Goal: Information Seeking & Learning: Learn about a topic

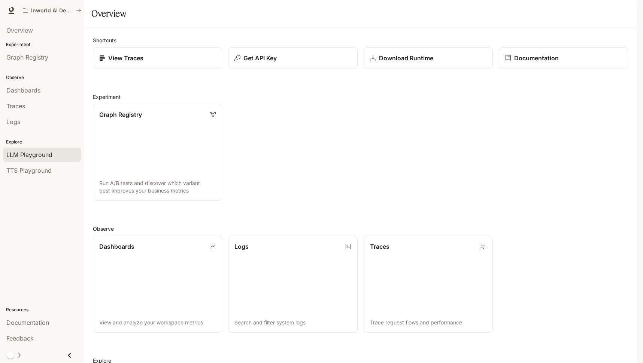
click at [41, 154] on span "LLM Playground" at bounding box center [29, 154] width 46 height 9
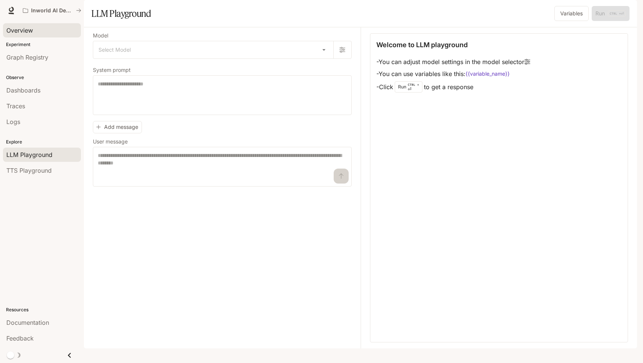
click at [38, 28] on div "Overview" at bounding box center [41, 30] width 71 height 9
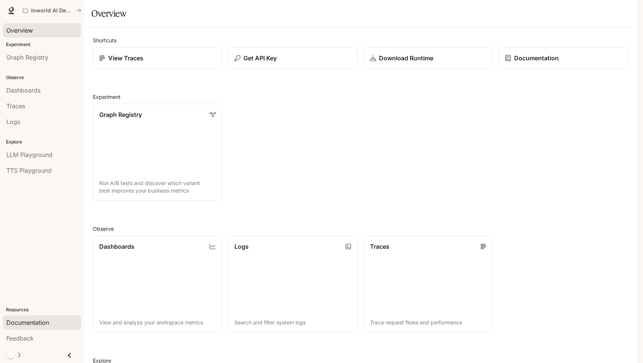
click at [55, 322] on div "Documentation" at bounding box center [41, 322] width 71 height 9
click at [33, 95] on link "Dashboards" at bounding box center [42, 90] width 78 height 14
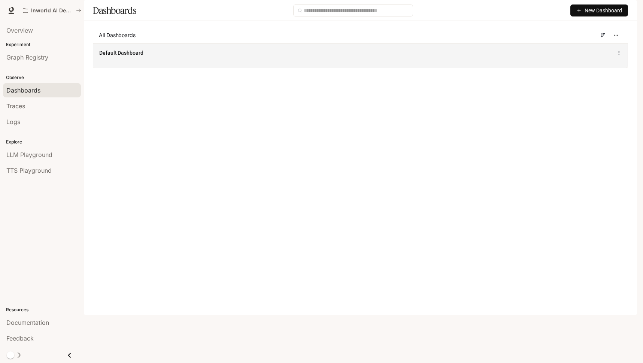
click at [218, 68] on div "Default Dashboard" at bounding box center [360, 55] width 534 height 24
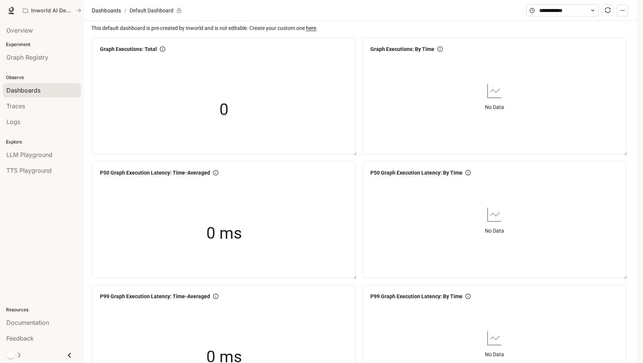
click at [616, 7] on div "Documentation Documentation" at bounding box center [602, 10] width 64 height 15
click at [624, 12] on img "button" at bounding box center [626, 10] width 10 height 10
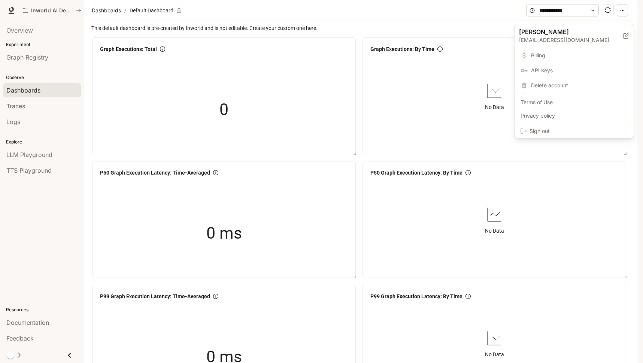
click at [553, 51] on link "Billing" at bounding box center [574, 55] width 116 height 13
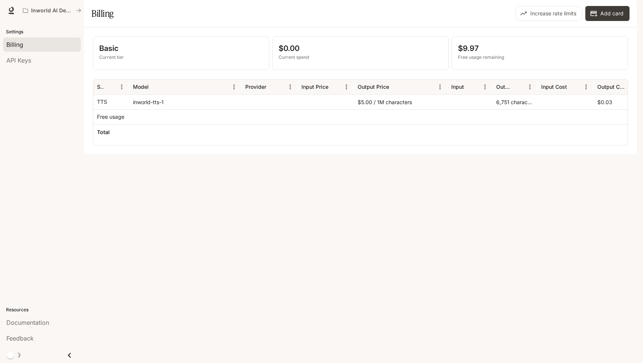
scroll to position [0, 78]
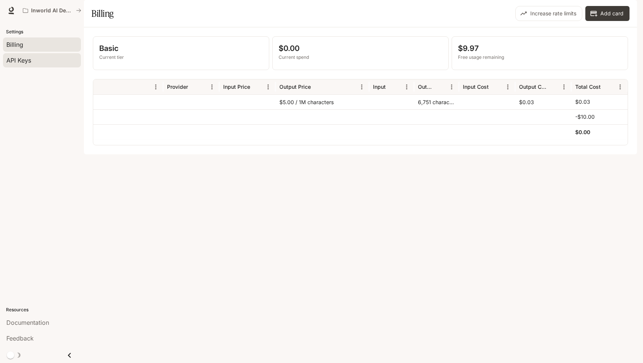
click at [42, 64] on div "API Keys" at bounding box center [41, 60] width 71 height 9
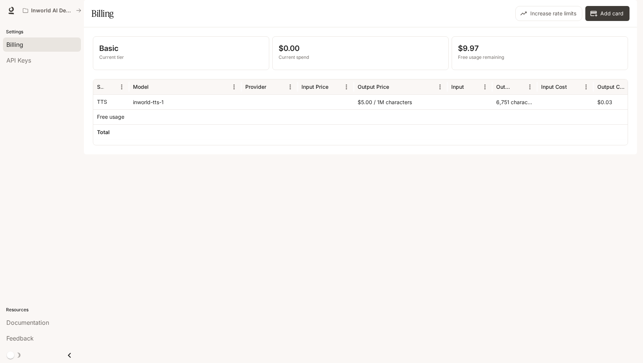
click at [336, 154] on div "Basic Current tier $0.00 Current spend $9.97 Free usage remaining Service Model…" at bounding box center [360, 90] width 553 height 127
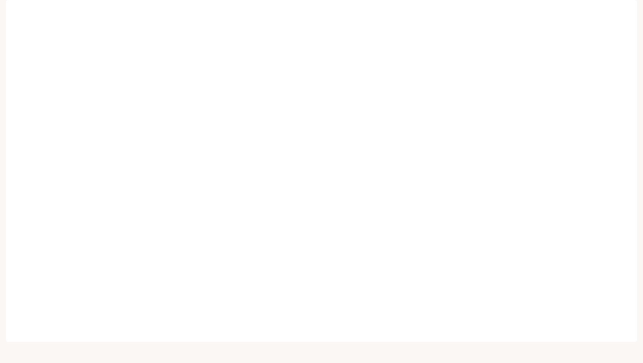
scroll to position [6, 0]
click at [264, 15] on div "Inworld AI Demos" at bounding box center [294, 10] width 551 height 15
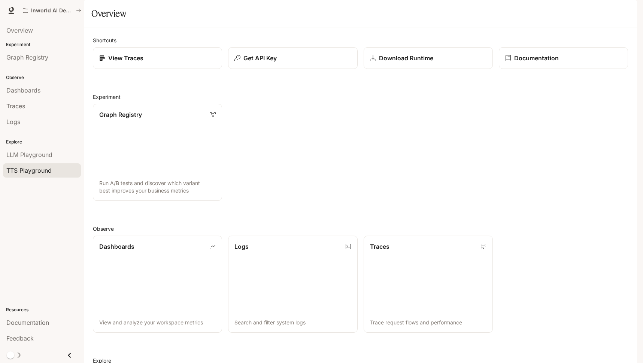
click at [42, 167] on span "TTS Playground" at bounding box center [28, 170] width 45 height 9
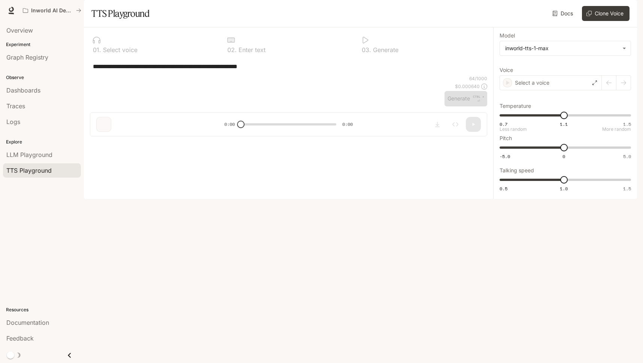
type textarea "**********"
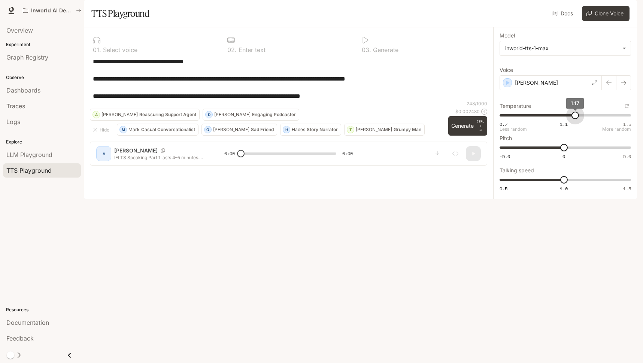
type input "****"
drag, startPoint x: 568, startPoint y: 133, endPoint x: 574, endPoint y: 134, distance: 6.1
click at [574, 119] on span "1.16" at bounding box center [573, 115] width 7 height 7
drag, startPoint x: 233, startPoint y: 334, endPoint x: 264, endPoint y: 335, distance: 30.7
click at [264, 172] on div "**********" at bounding box center [288, 99] width 409 height 144
